Goal: Obtain resource: Obtain resource

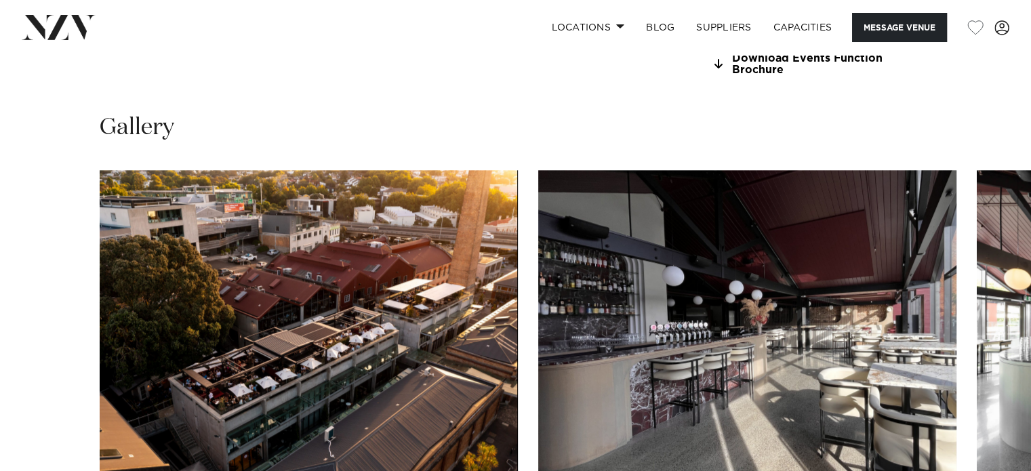
scroll to position [1242, 0]
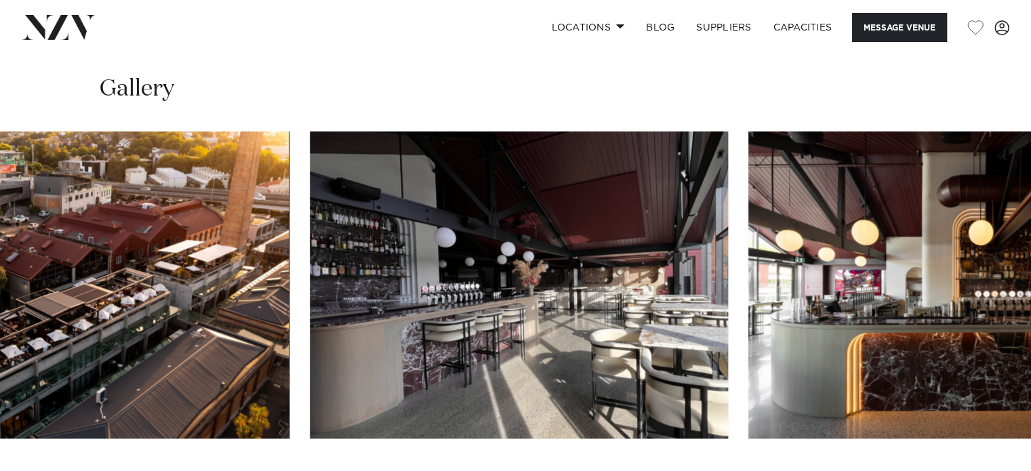
click at [527, 281] on img "2 / 27" at bounding box center [519, 285] width 418 height 307
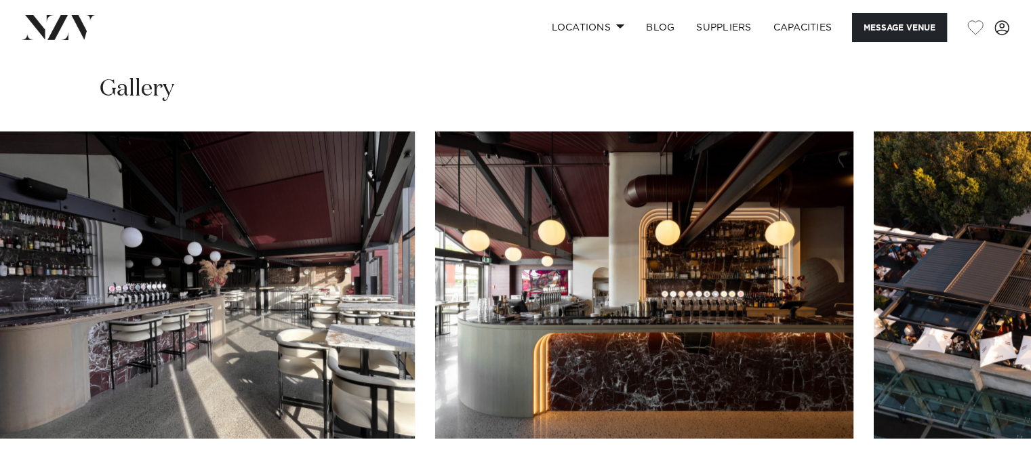
click at [444, 279] on img "3 / 27" at bounding box center [644, 285] width 418 height 307
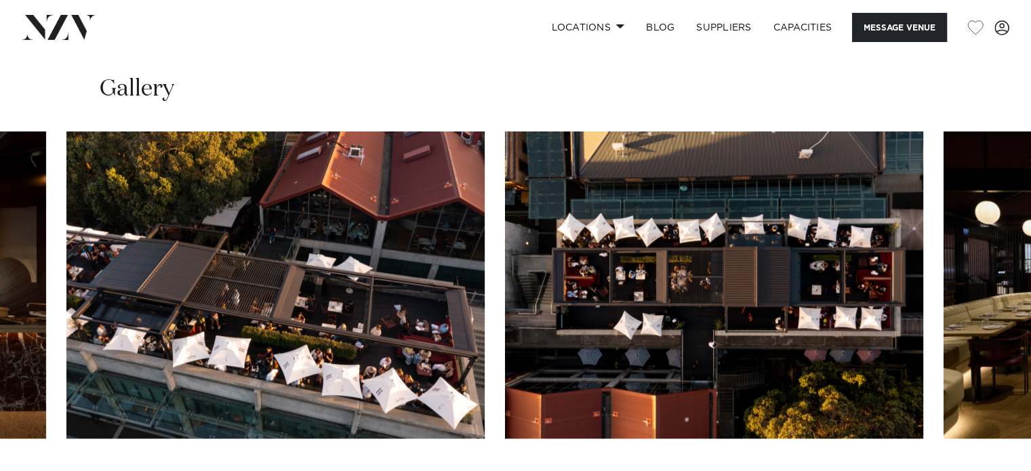
click at [390, 270] on img "4 / 27" at bounding box center [275, 285] width 418 height 307
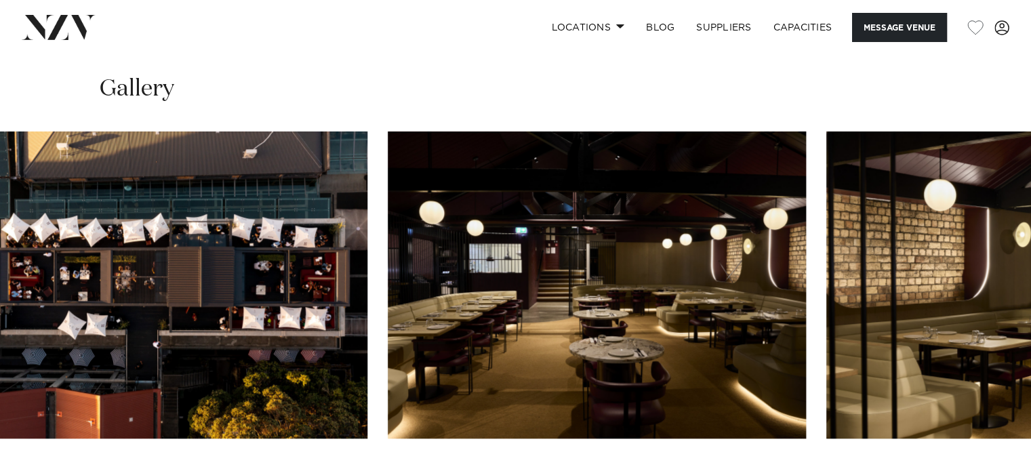
click at [216, 273] on img "5 / 27" at bounding box center [158, 285] width 418 height 307
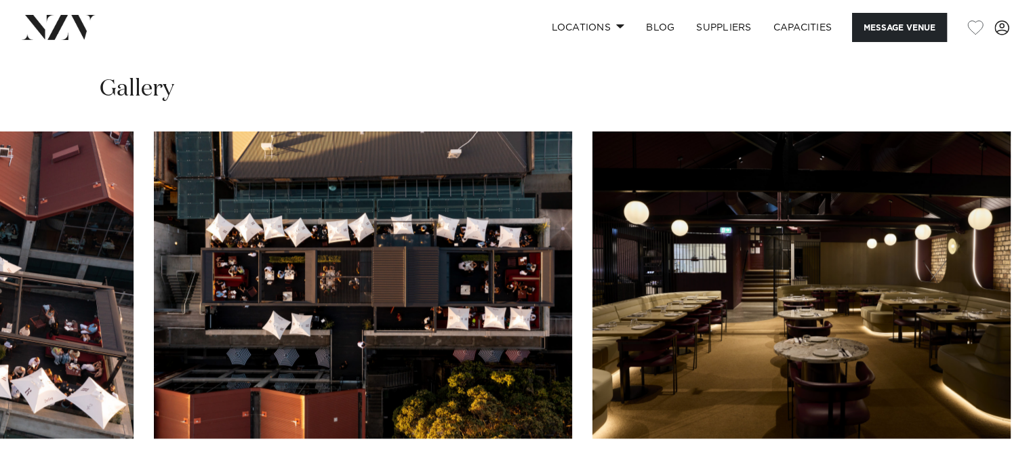
click at [572, 281] on img "5 / 27" at bounding box center [363, 285] width 418 height 307
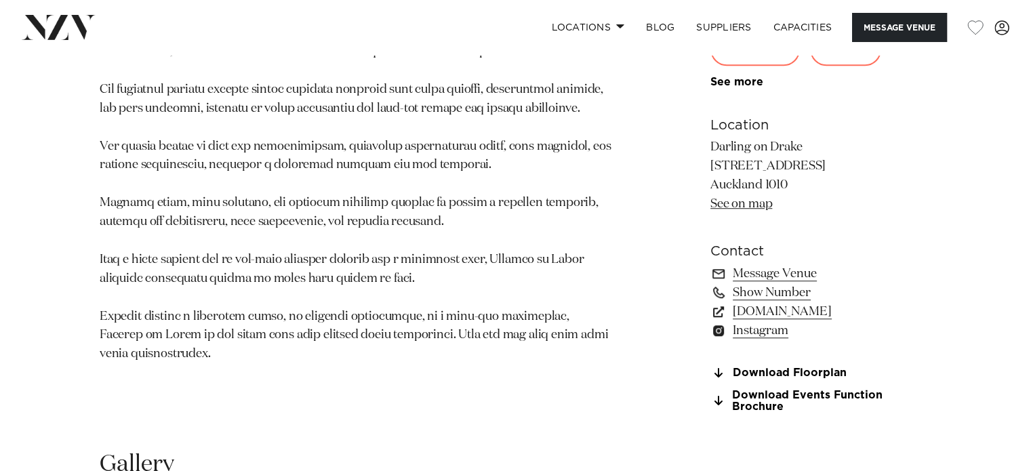
scroll to position [873, 0]
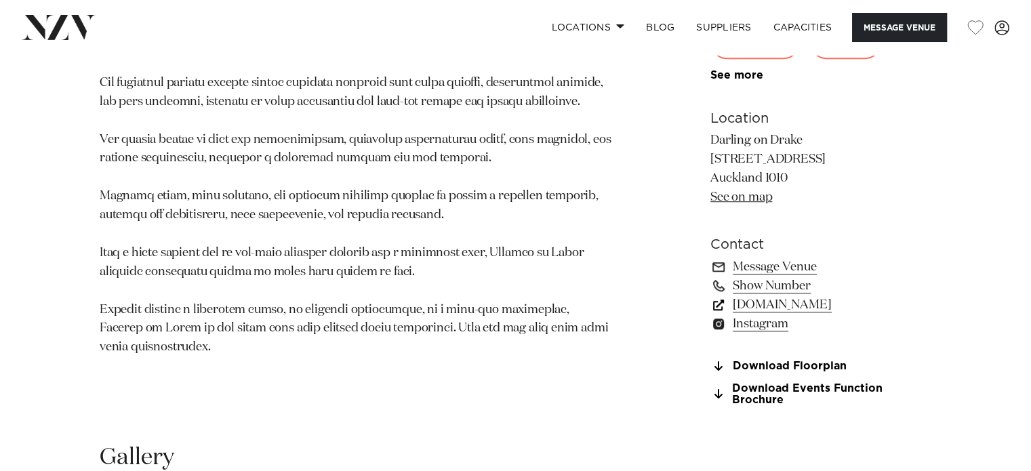
click at [776, 302] on link "[DOMAIN_NAME]" at bounding box center [821, 305] width 221 height 19
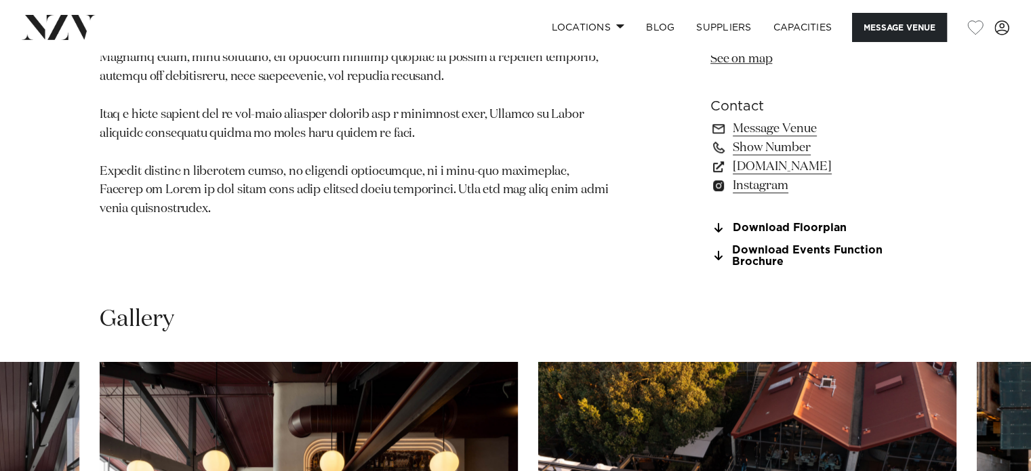
scroll to position [1117, 0]
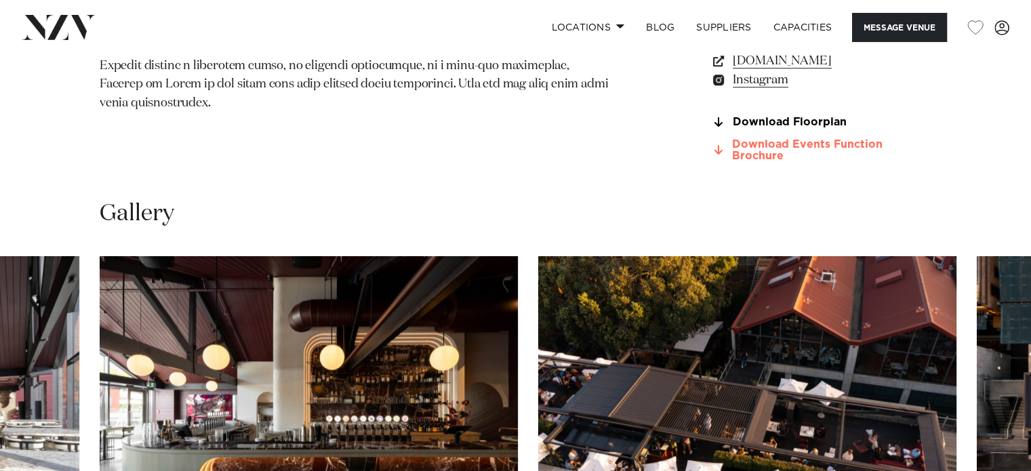
click at [806, 142] on link "Download Events Function Brochure" at bounding box center [821, 150] width 221 height 23
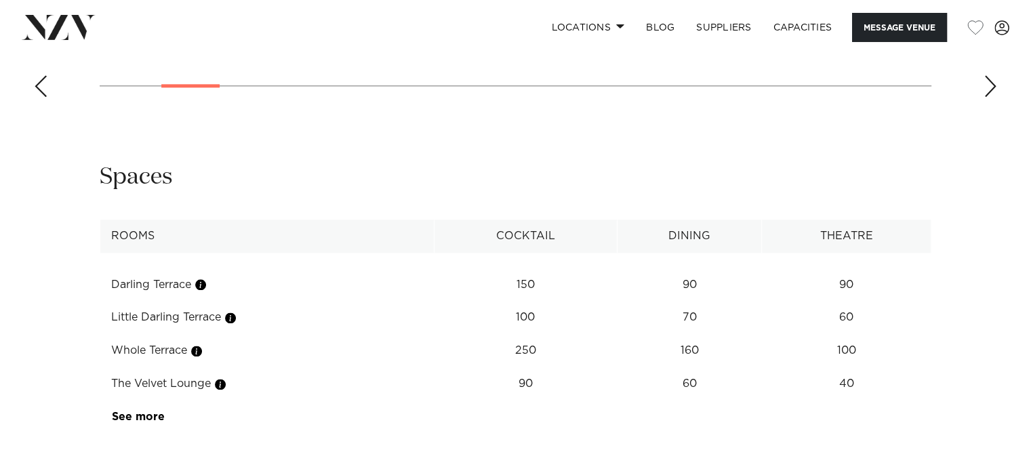
scroll to position [1783, 0]
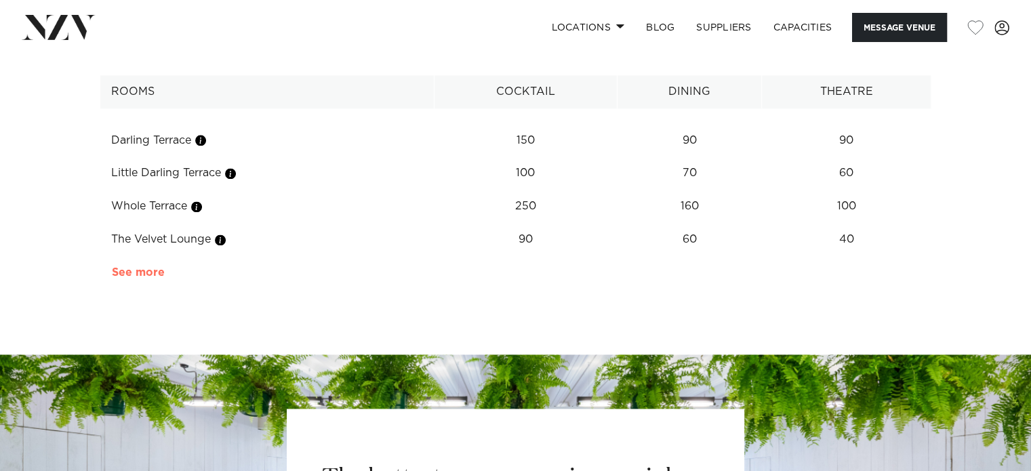
click at [145, 271] on link "See more" at bounding box center [165, 272] width 106 height 11
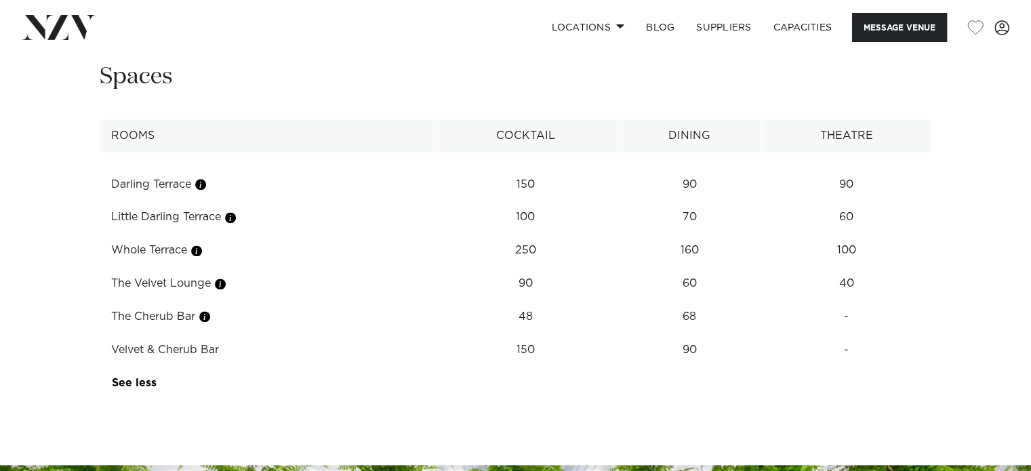
scroll to position [1715, 0]
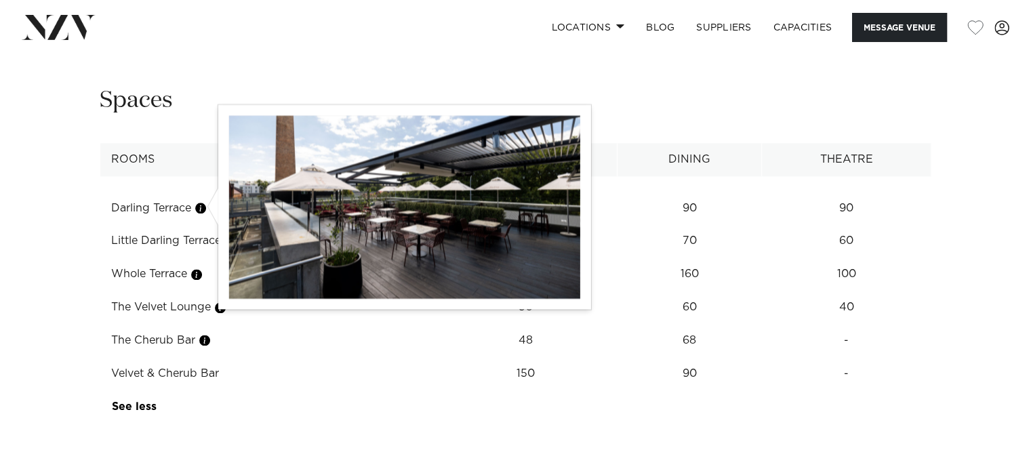
click at [205, 204] on button "button" at bounding box center [201, 208] width 14 height 14
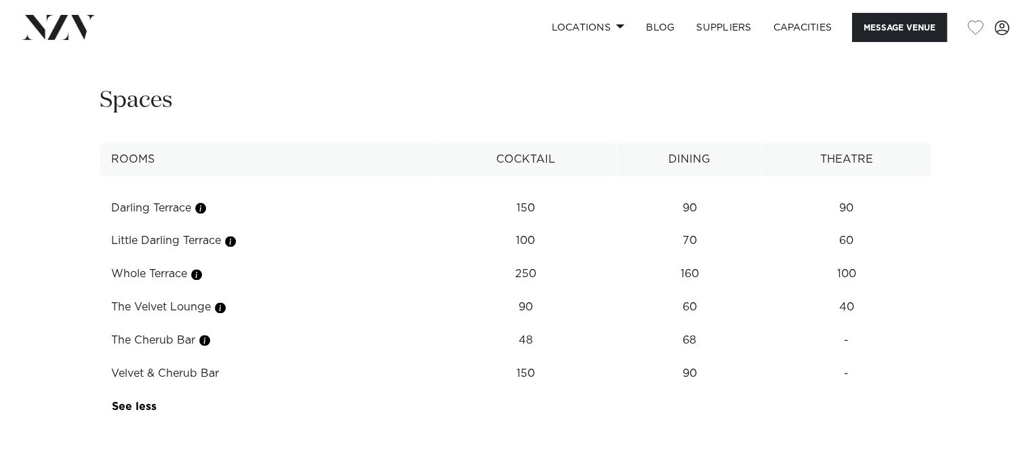
click at [237, 237] on div at bounding box center [235, 233] width 37 height 10
click at [220, 304] on button "button" at bounding box center [221, 308] width 14 height 14
click at [225, 306] on button "button" at bounding box center [221, 308] width 14 height 14
click at [198, 275] on img at bounding box center [224, 190] width 351 height 183
click at [198, 271] on img at bounding box center [224, 190] width 351 height 183
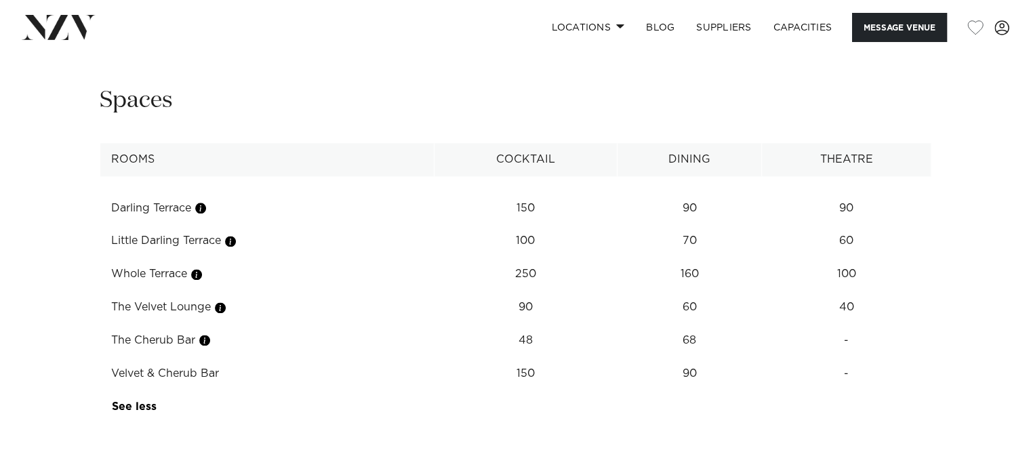
click at [79, 123] on img at bounding box center [224, 190] width 351 height 183
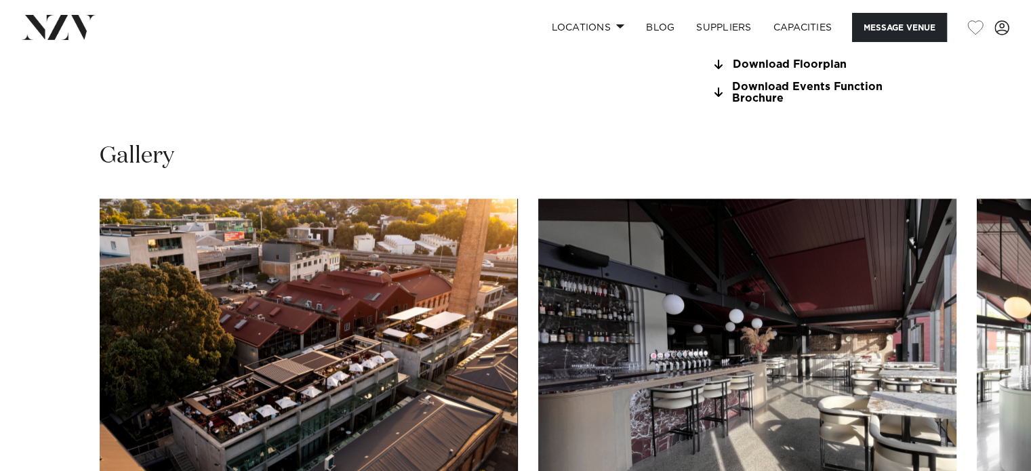
scroll to position [1320, 0]
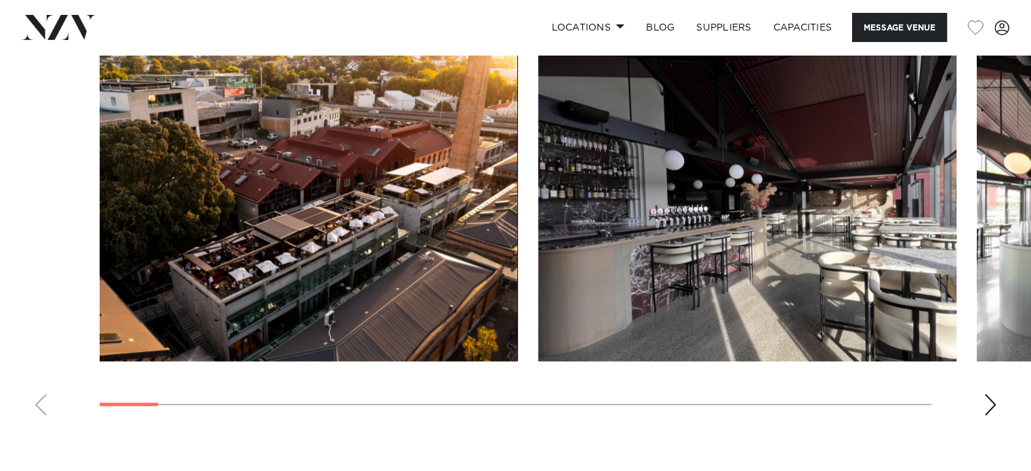
click at [991, 406] on div "Next slide" at bounding box center [991, 405] width 14 height 22
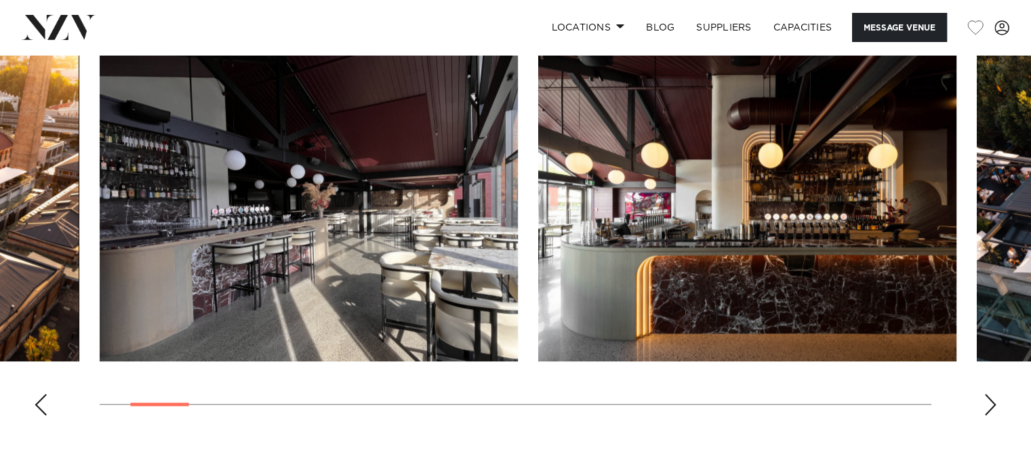
click at [991, 406] on div "Next slide" at bounding box center [991, 405] width 14 height 22
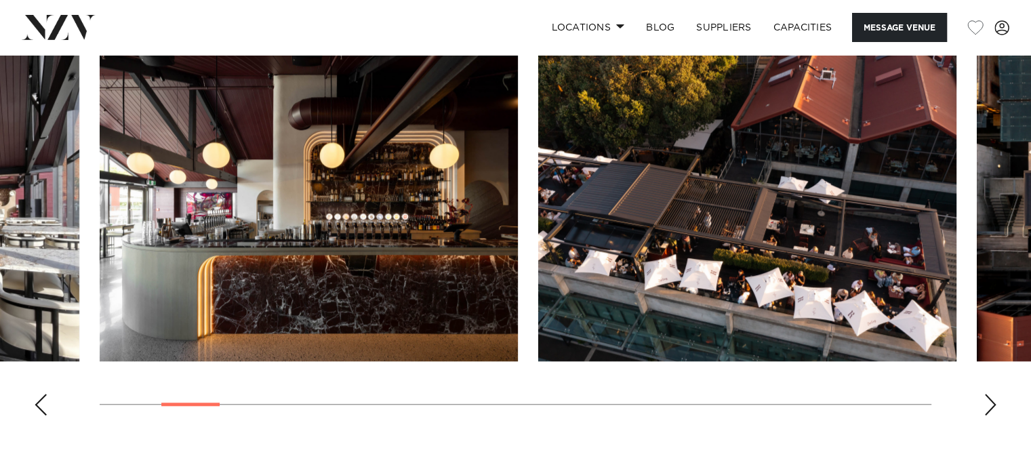
click at [991, 406] on div "Next slide" at bounding box center [991, 405] width 14 height 22
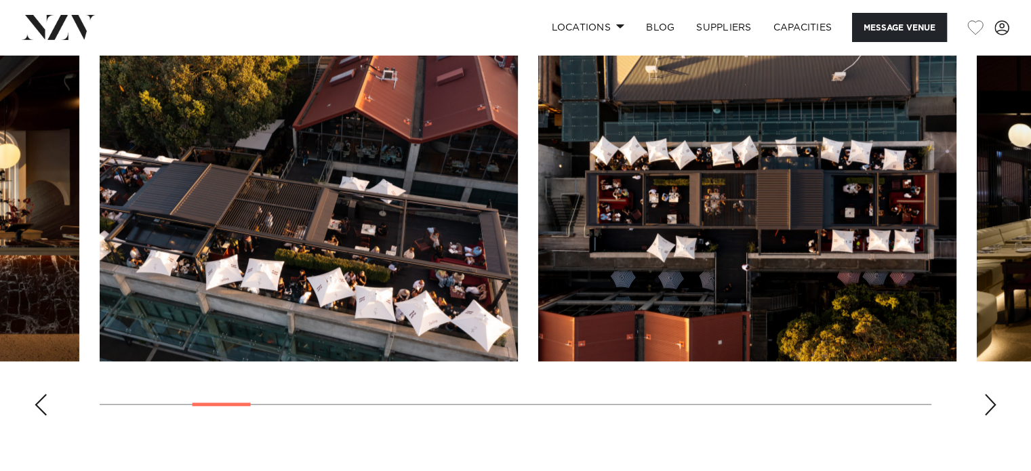
click at [991, 406] on div "Next slide" at bounding box center [991, 405] width 14 height 22
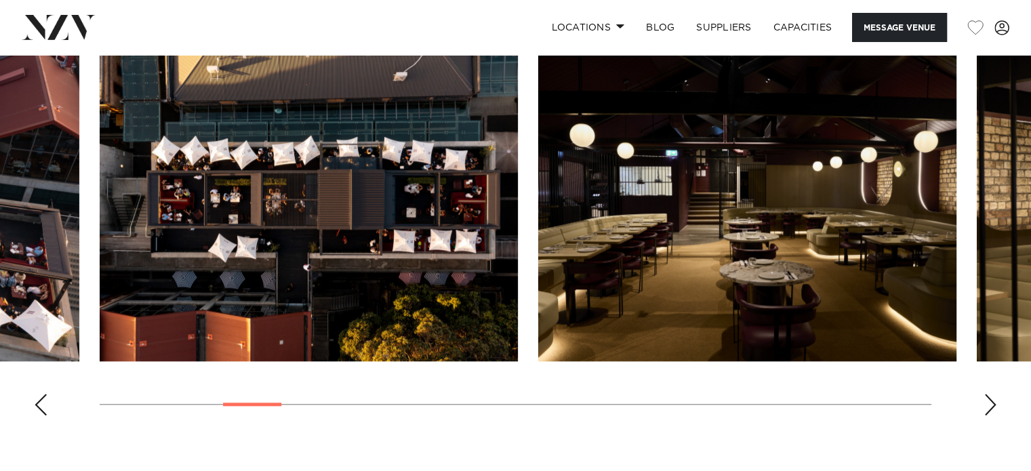
click at [991, 406] on div "Next slide" at bounding box center [991, 405] width 14 height 22
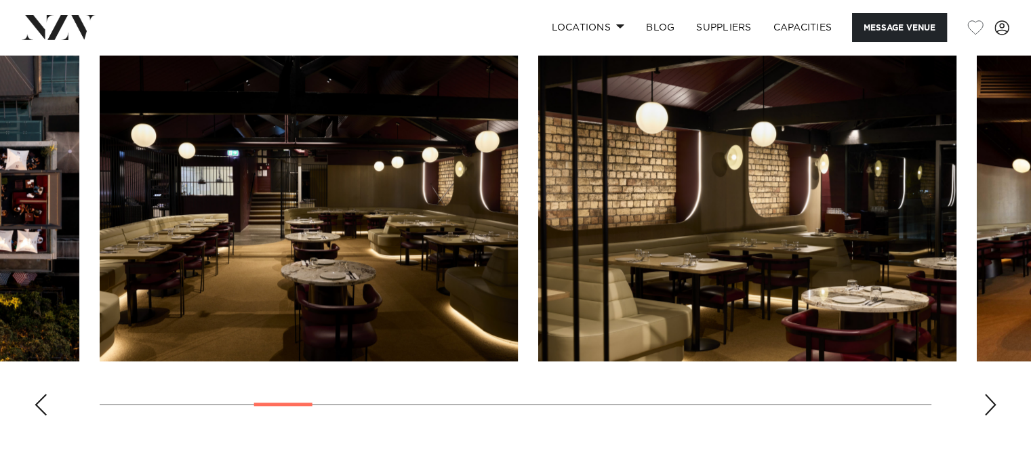
click at [991, 406] on div "Next slide" at bounding box center [991, 405] width 14 height 22
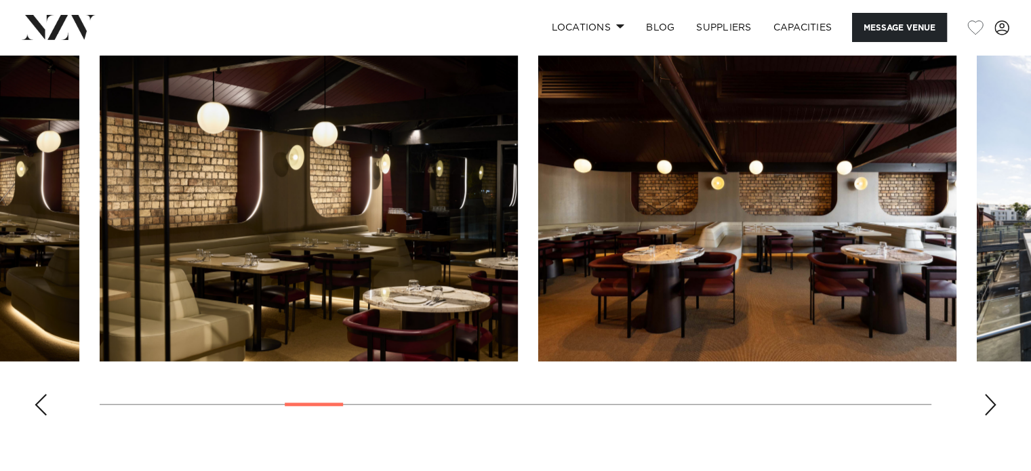
click at [991, 406] on div "Next slide" at bounding box center [991, 405] width 14 height 22
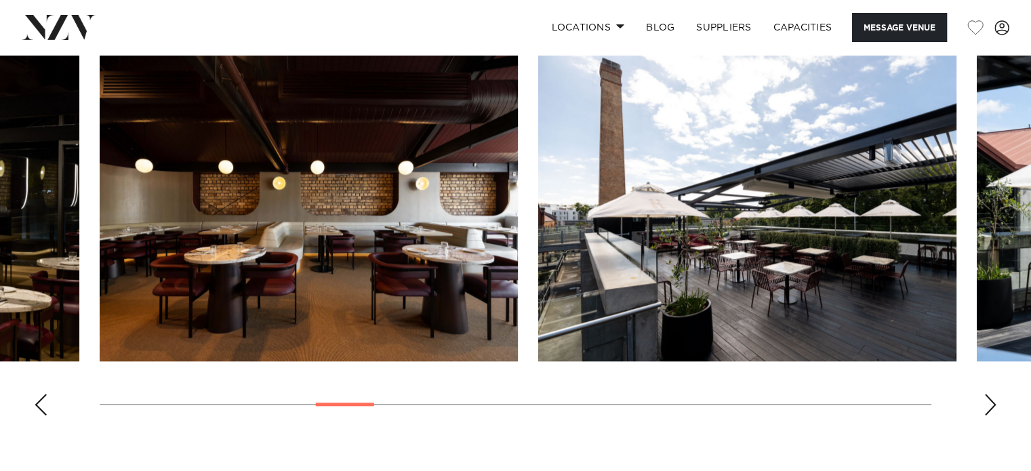
click at [991, 406] on div "Next slide" at bounding box center [991, 405] width 14 height 22
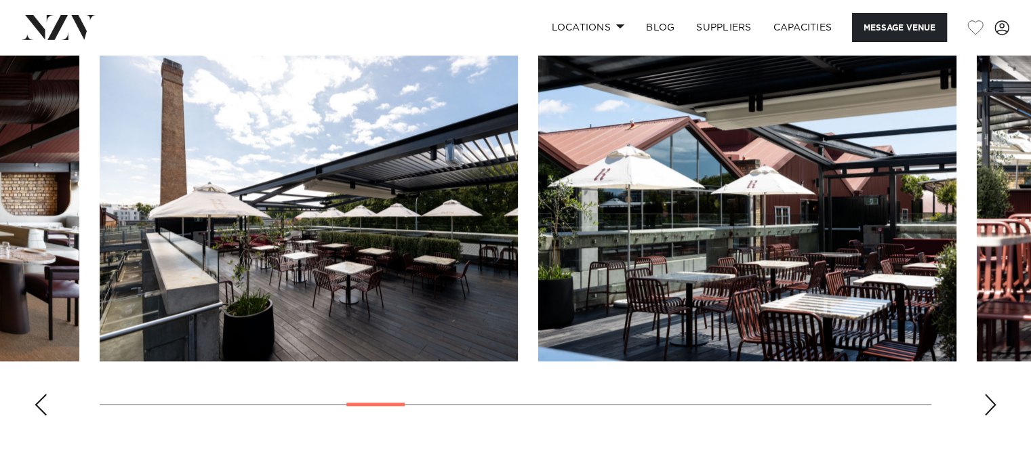
click at [991, 406] on div "Next slide" at bounding box center [991, 405] width 14 height 22
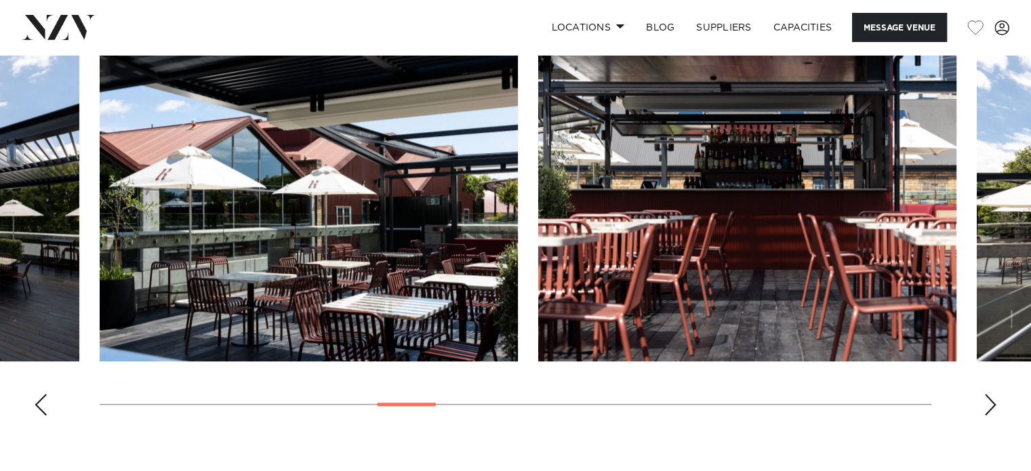
click at [991, 406] on div "Next slide" at bounding box center [991, 405] width 14 height 22
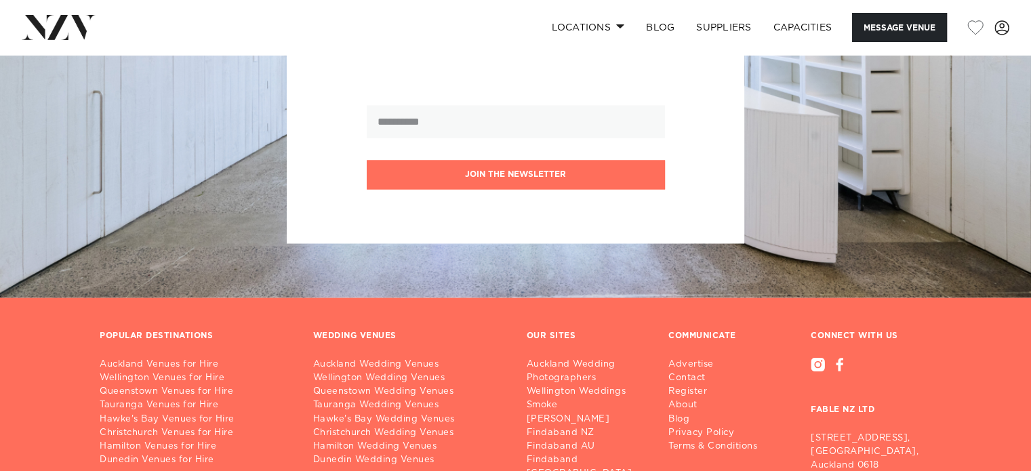
scroll to position [0, 0]
